Goal: Check status: Check status

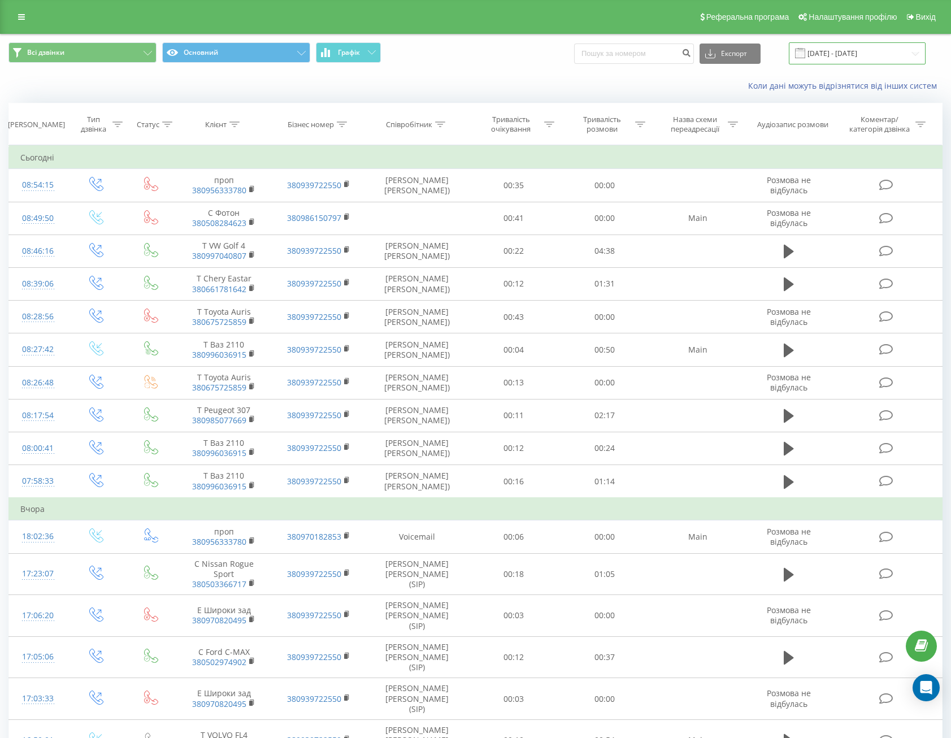
click at [848, 50] on input "[DATE] - [DATE]" at bounding box center [857, 53] width 137 height 22
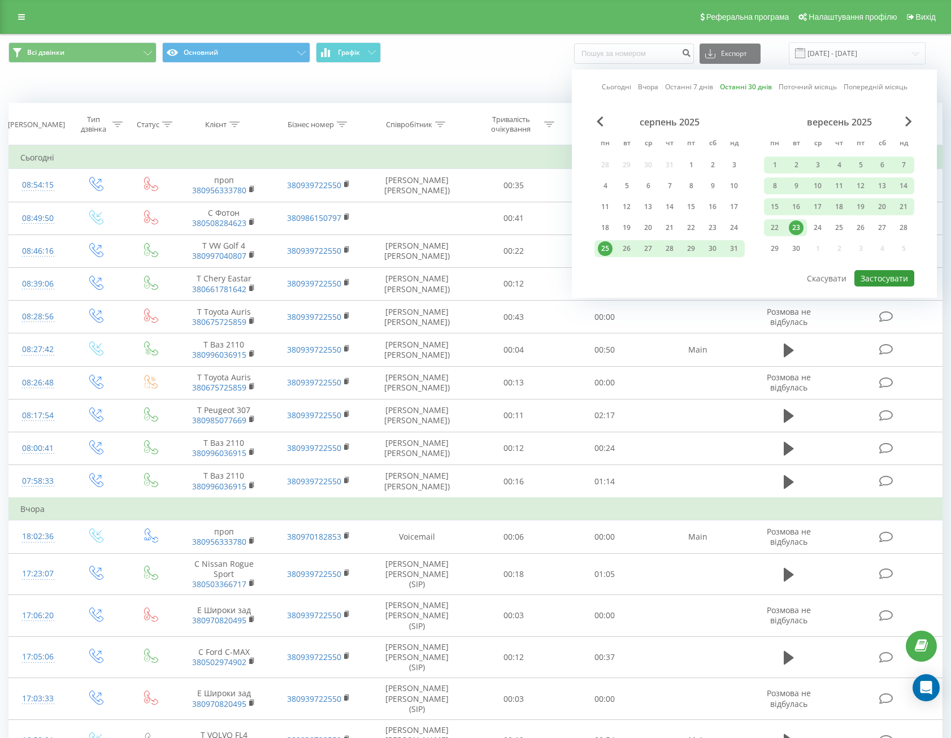
click at [902, 274] on button "Застосувати" at bounding box center [884, 278] width 60 height 16
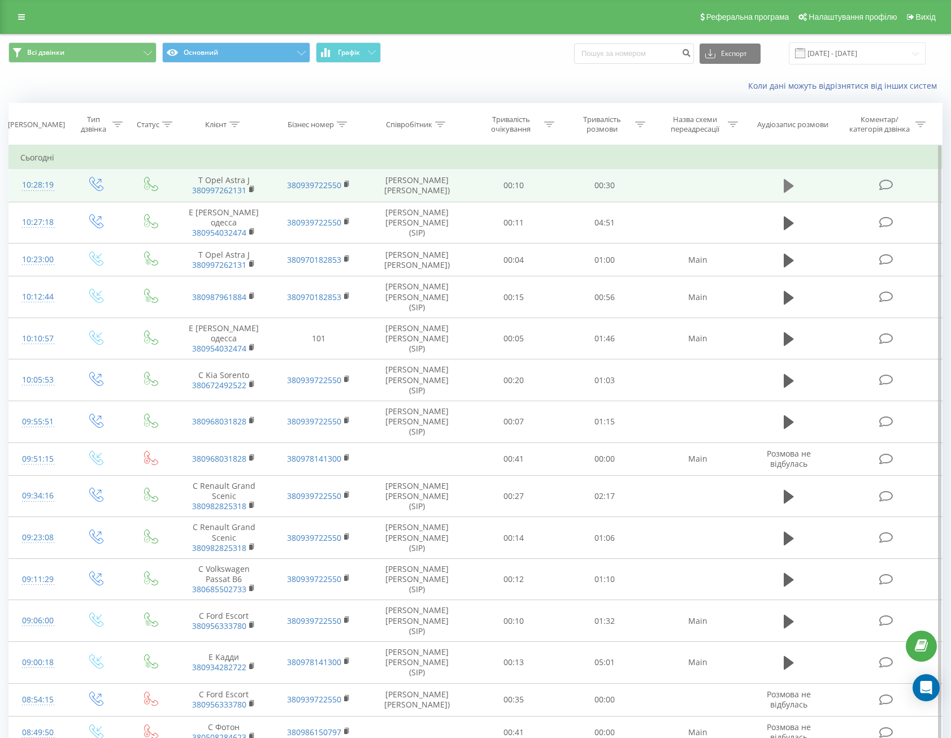
click at [786, 178] on icon at bounding box center [788, 186] width 10 height 16
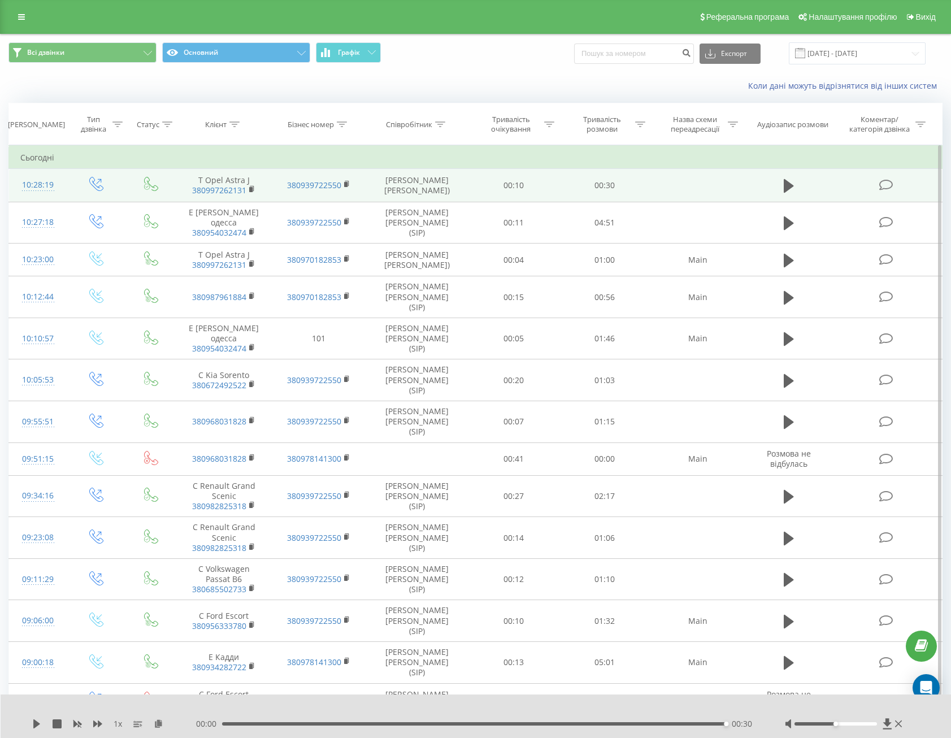
click at [787, 184] on icon at bounding box center [788, 186] width 10 height 14
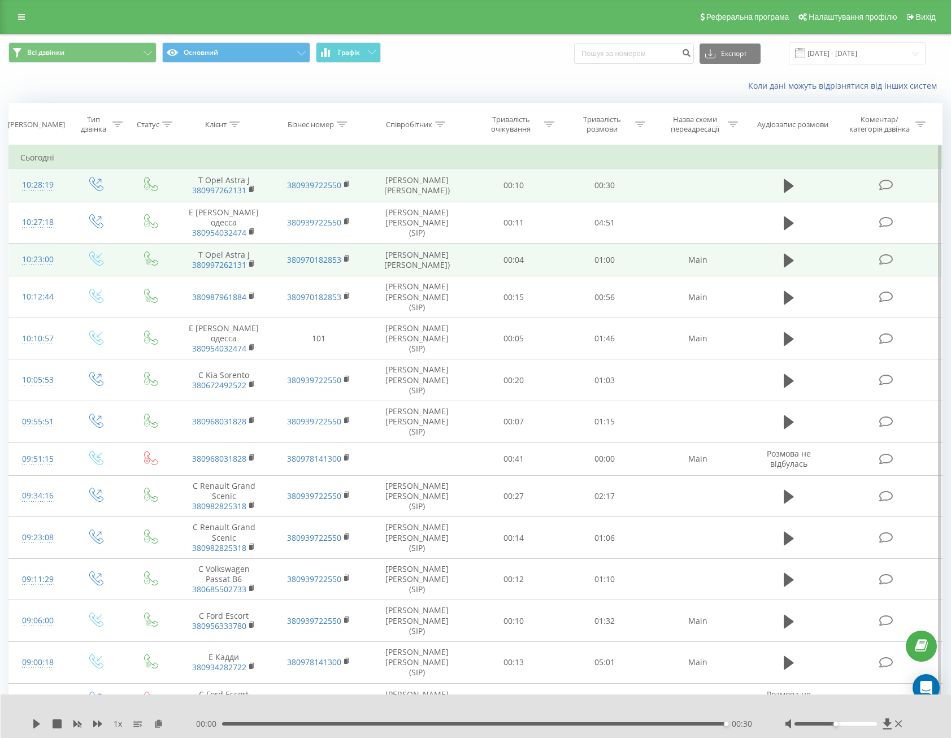
drag, startPoint x: 782, startPoint y: 262, endPoint x: 769, endPoint y: 275, distance: 18.4
click at [783, 262] on button at bounding box center [788, 260] width 17 height 17
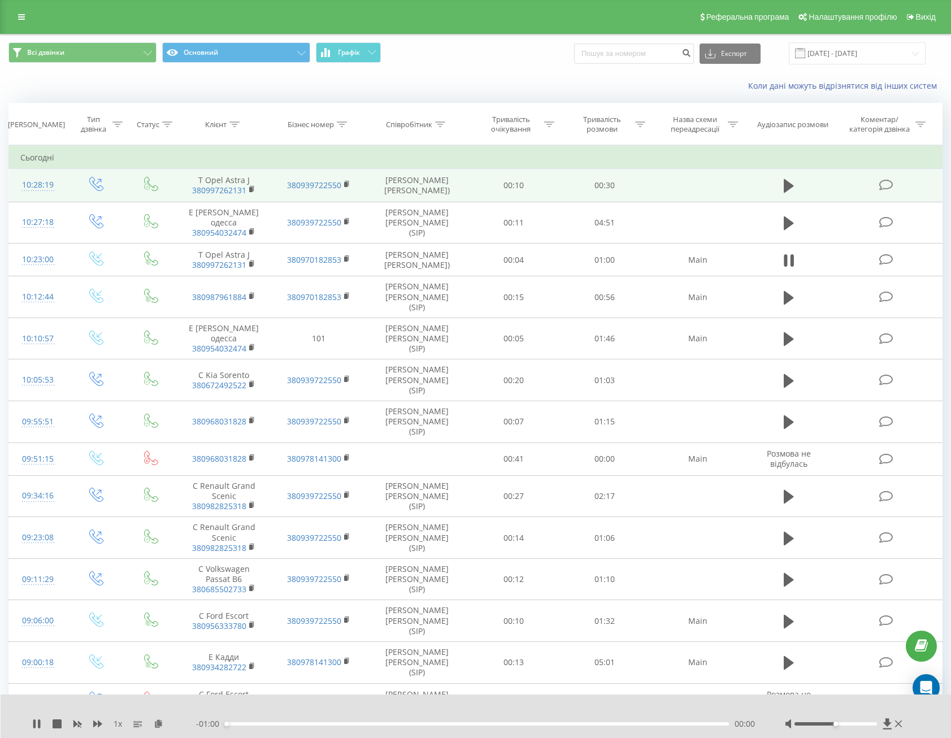
click at [236, 724] on div "00:00" at bounding box center [477, 723] width 504 height 3
click at [295, 726] on div "- 00:56 00:03 00:03" at bounding box center [476, 723] width 560 height 11
click at [338, 726] on div "- 00:56 00:04 00:04" at bounding box center [476, 723] width 560 height 11
click at [343, 722] on div "00:14" at bounding box center [477, 723] width 504 height 3
click at [407, 724] on div "00:21" at bounding box center [477, 723] width 504 height 3
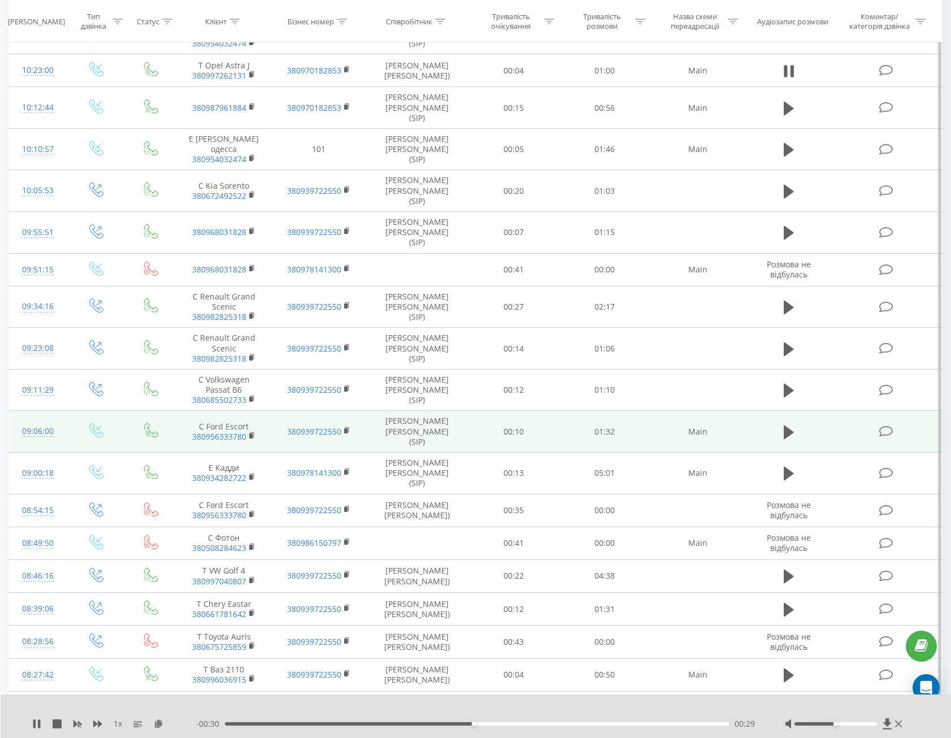
scroll to position [226, 0]
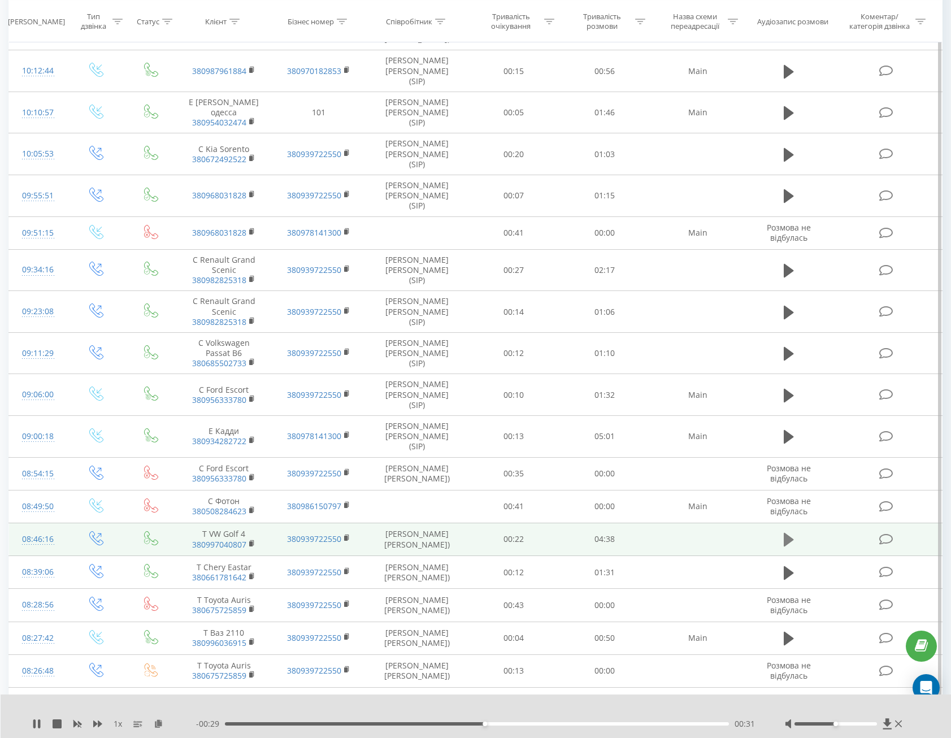
click at [791, 533] on icon at bounding box center [788, 540] width 10 height 14
click at [37, 723] on icon at bounding box center [36, 723] width 9 height 9
